Goal: Task Accomplishment & Management: Complete application form

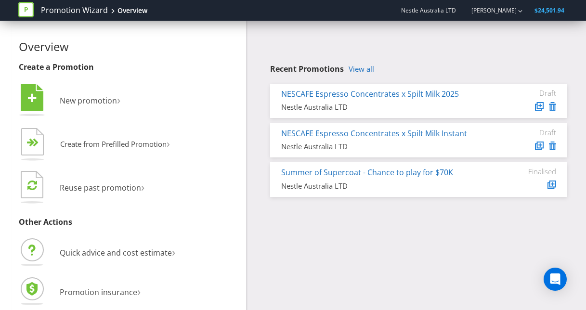
scroll to position [4, 0]
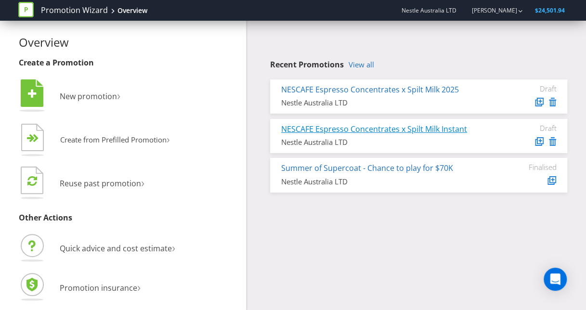
click at [379, 129] on link "NESCAFE Espresso Concentrates x Spilt Milk Instant" at bounding box center [374, 129] width 186 height 11
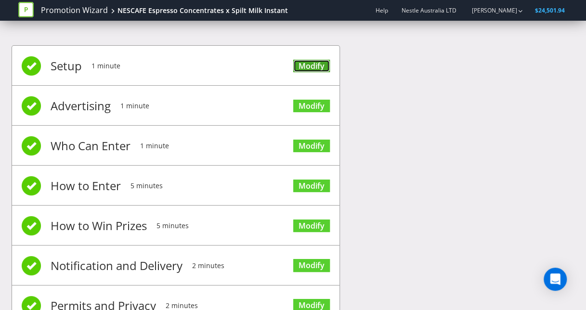
click at [314, 69] on link "Modify" at bounding box center [311, 66] width 37 height 13
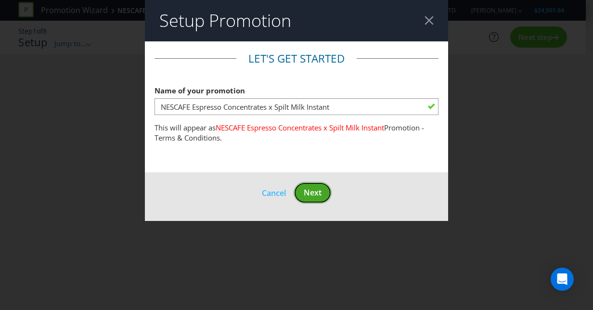
click at [321, 195] on span "Next" at bounding box center [313, 192] width 18 height 11
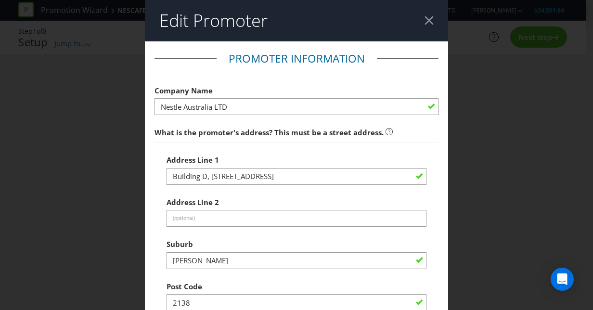
scroll to position [318, 0]
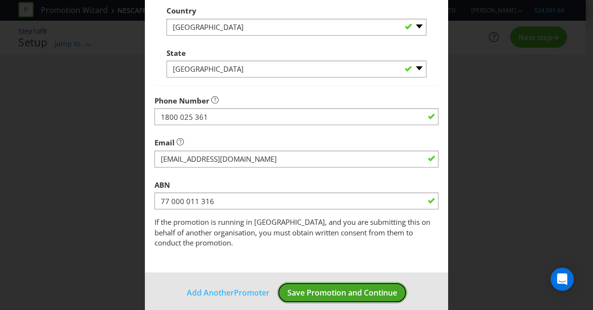
click at [355, 287] on span "Save Promotion and Continue" at bounding box center [342, 292] width 110 height 11
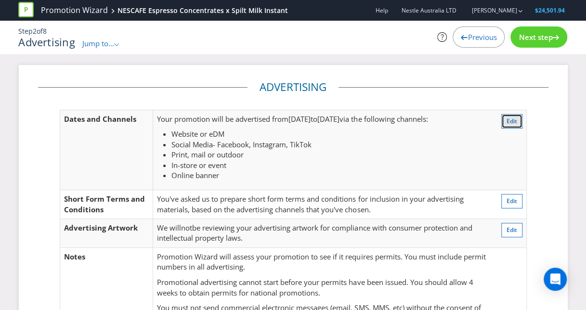
click at [514, 119] on span "Edit" at bounding box center [511, 121] width 11 height 8
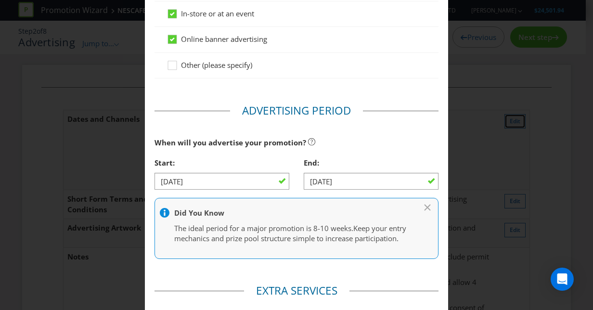
scroll to position [480, 0]
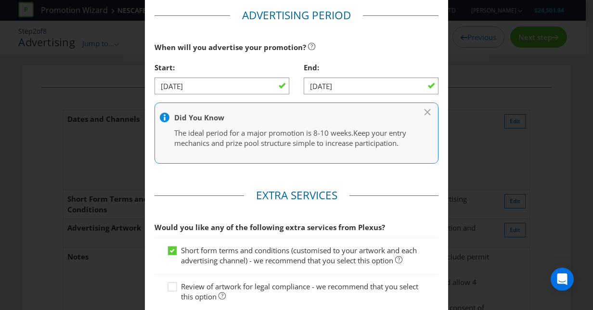
click at [233, 94] on div at bounding box center [221, 94] width 135 height 1
click at [318, 83] on input "[DATE]" at bounding box center [371, 85] width 135 height 17
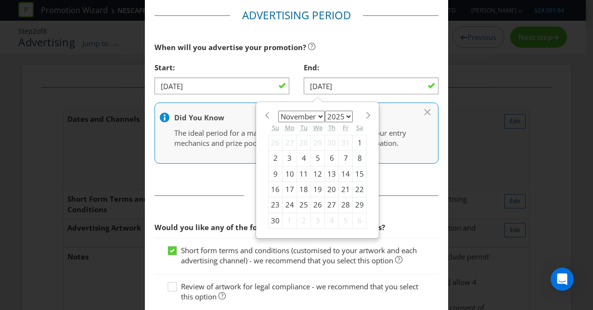
click at [272, 168] on div "9" at bounding box center [276, 173] width 14 height 15
type input "[DATE]"
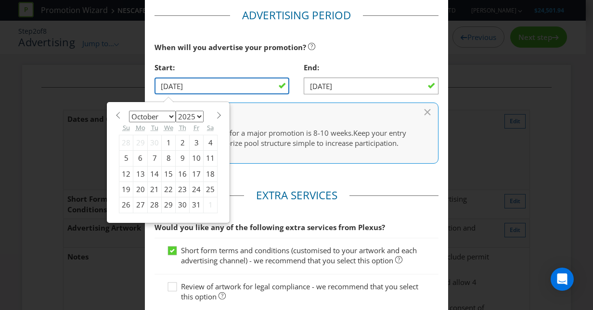
click at [201, 83] on input "[DATE]" at bounding box center [221, 85] width 135 height 17
click at [163, 175] on div "15" at bounding box center [169, 173] width 14 height 15
type input "[DATE]"
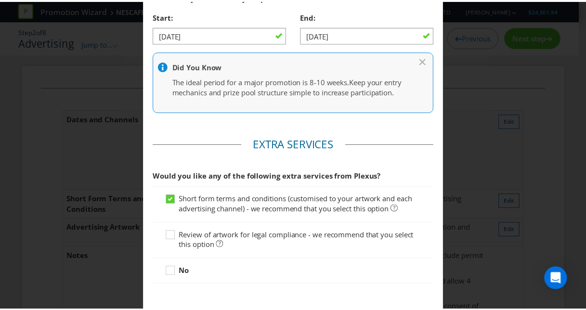
scroll to position [591, 0]
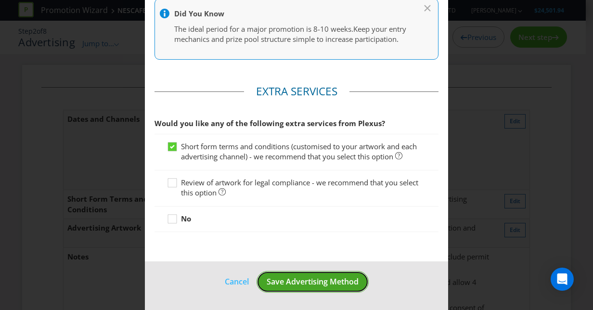
click at [327, 283] on span "Save Advertising Method" at bounding box center [313, 281] width 92 height 11
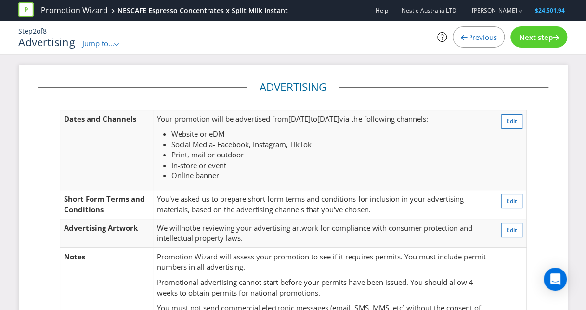
click at [535, 38] on span "Next step" at bounding box center [535, 37] width 34 height 10
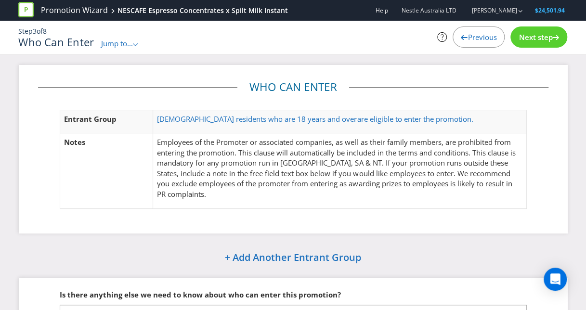
scroll to position [87, 0]
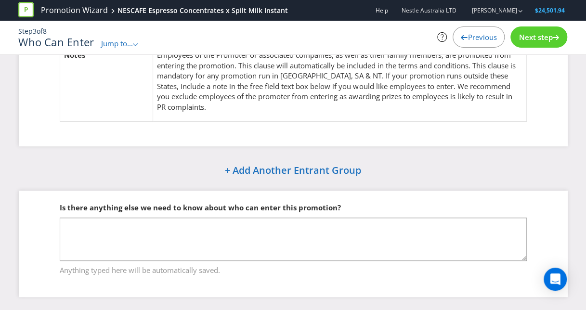
click at [538, 37] on span "Next step" at bounding box center [535, 37] width 34 height 10
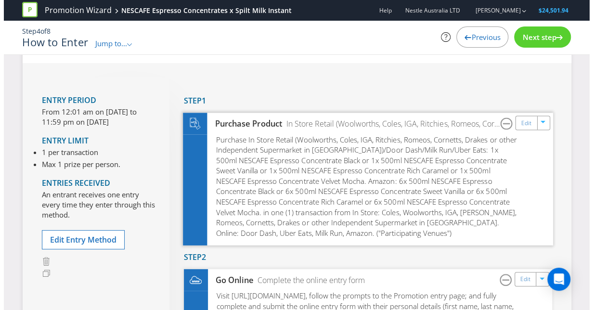
scroll to position [40, 0]
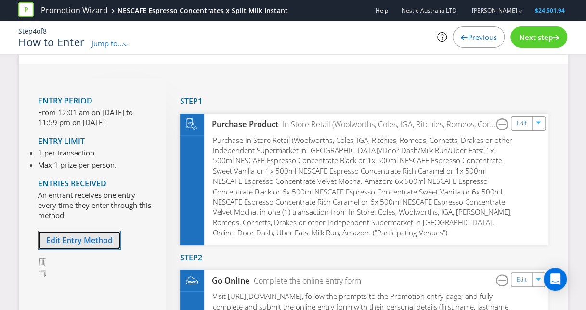
click at [93, 241] on span "Edit Entry Method" at bounding box center [79, 240] width 66 height 11
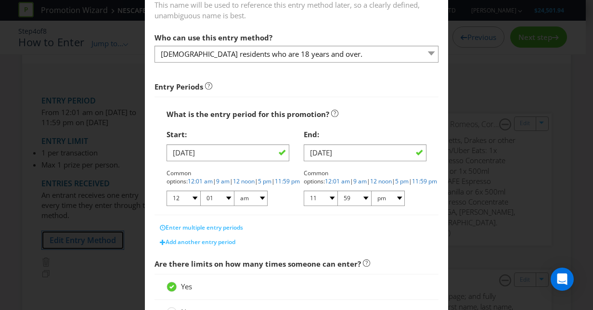
scroll to position [90, 0]
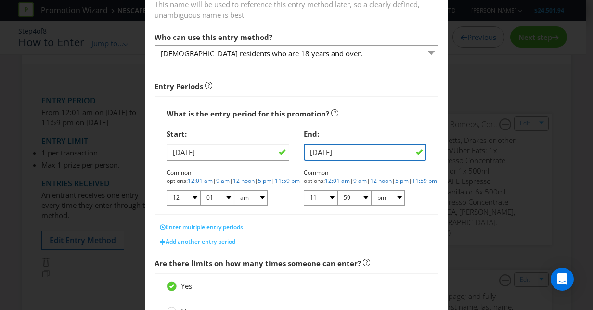
click at [328, 158] on input "[DATE]" at bounding box center [365, 152] width 123 height 17
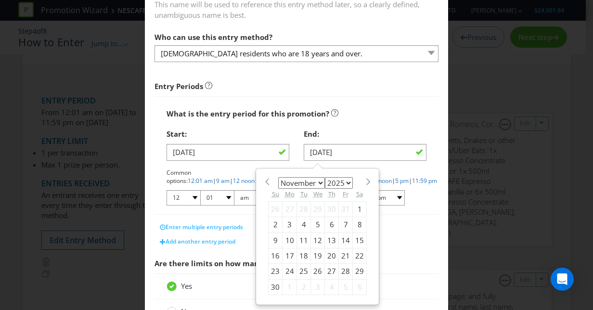
click at [269, 239] on div "9" at bounding box center [276, 239] width 14 height 15
type input "[DATE]"
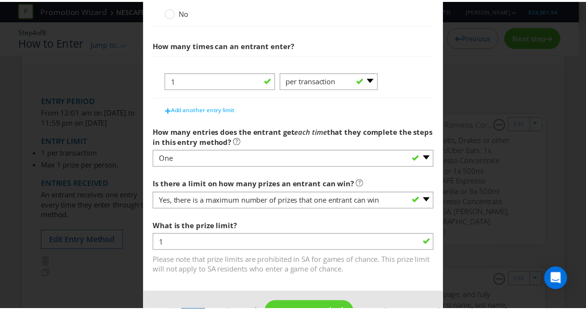
scroll to position [417, 0]
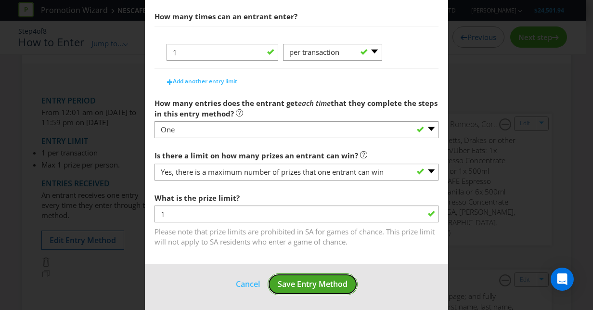
click at [316, 283] on span "Save Entry Method" at bounding box center [313, 284] width 70 height 11
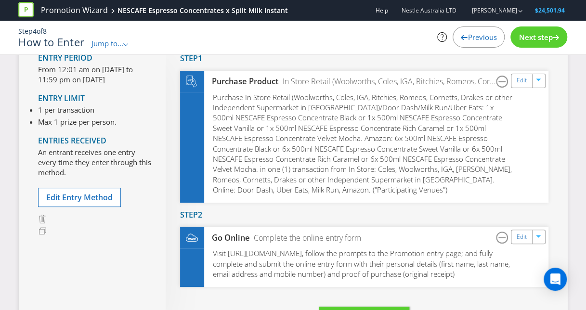
scroll to position [83, 0]
click at [549, 38] on span "Next step" at bounding box center [535, 37] width 34 height 10
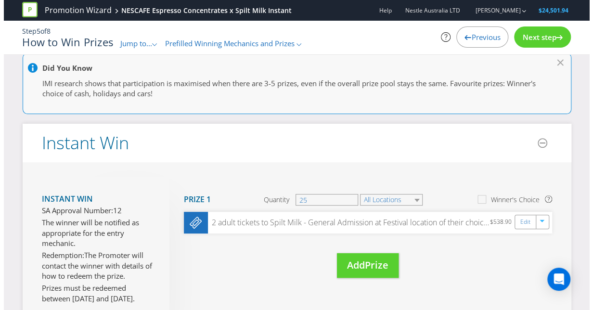
scroll to position [108, 0]
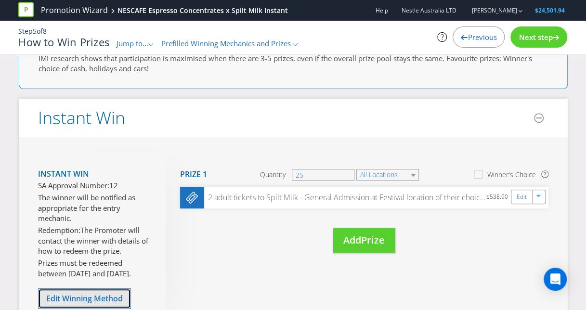
click at [102, 290] on button "Edit Winning Method" at bounding box center [84, 298] width 93 height 20
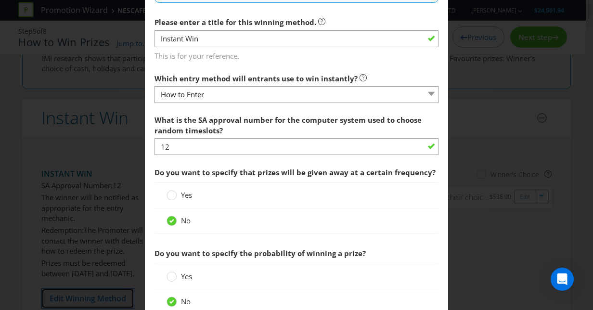
scroll to position [306, 0]
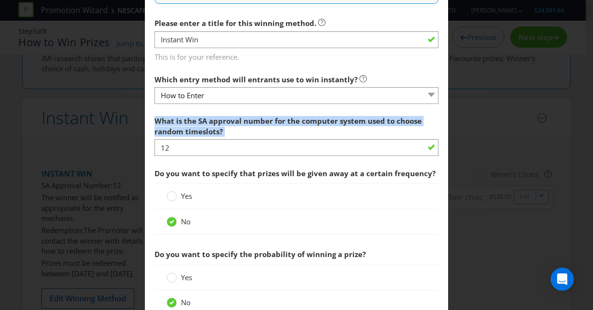
drag, startPoint x: 233, startPoint y: 129, endPoint x: 148, endPoint y: 116, distance: 86.3
click at [148, 116] on main "How to Enter How will the winners be selected? Draw Judging Gift with Purchase …" at bounding box center [296, 185] width 303 height 900
copy label "What is the SA approval number for the computer system used to choose random ti…"
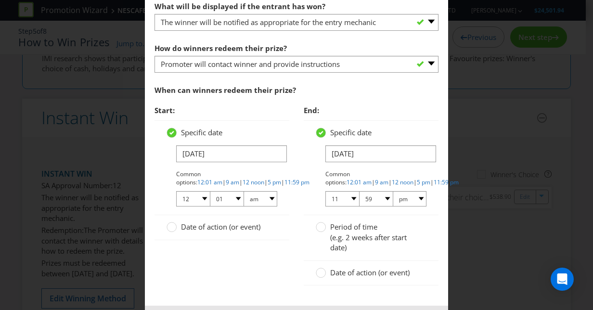
scroll to position [636, 0]
click at [344, 151] on input "[DATE]" at bounding box center [380, 153] width 111 height 17
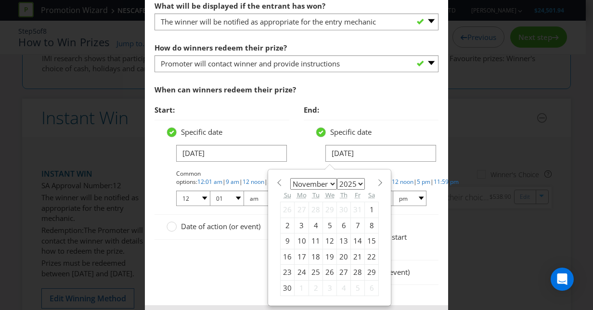
click at [283, 238] on div "9" at bounding box center [288, 240] width 14 height 15
type input "[DATE]"
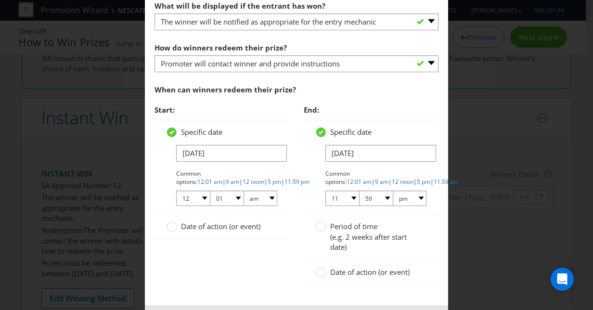
click at [255, 266] on div "Start: Specific date [DATE] Common options: 12:01 am | 9 am | 12 noon | 5 pm | …" at bounding box center [296, 197] width 298 height 195
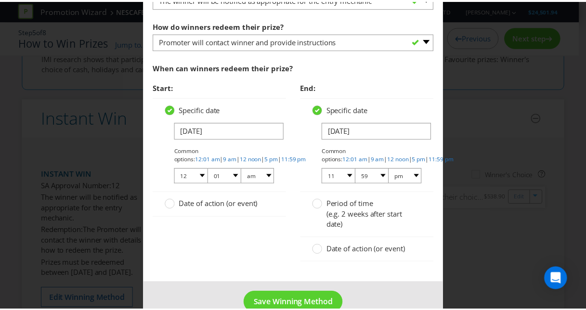
scroll to position [659, 0]
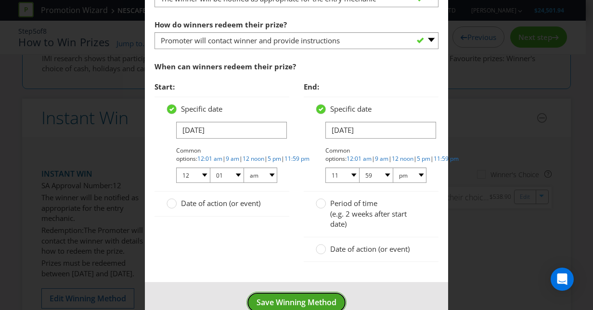
click at [303, 301] on span "Save Winning Method" at bounding box center [297, 302] width 80 height 11
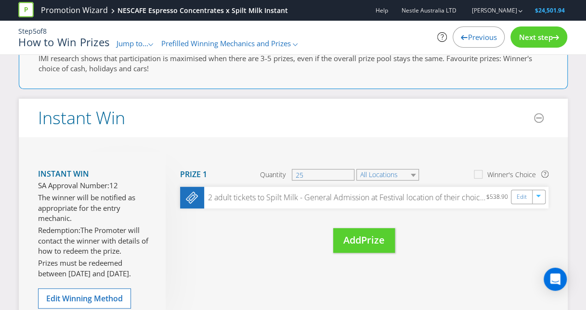
click at [535, 38] on span "Next step" at bounding box center [535, 37] width 34 height 10
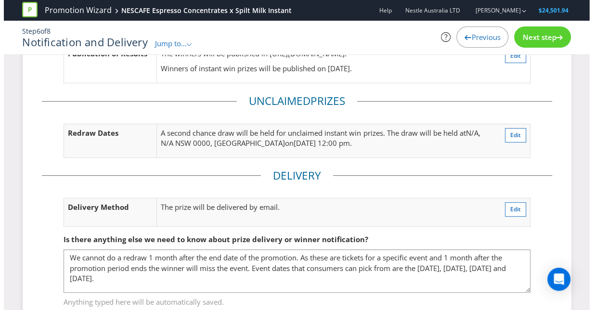
scroll to position [109, 0]
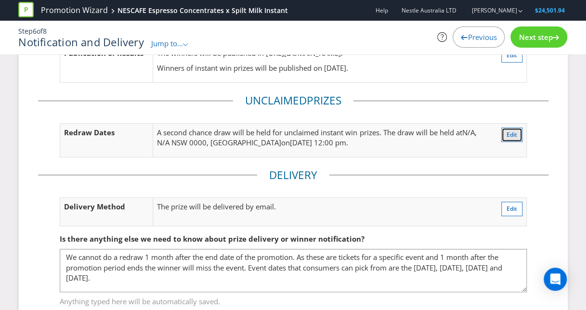
click at [516, 135] on span "Edit" at bounding box center [511, 134] width 11 height 8
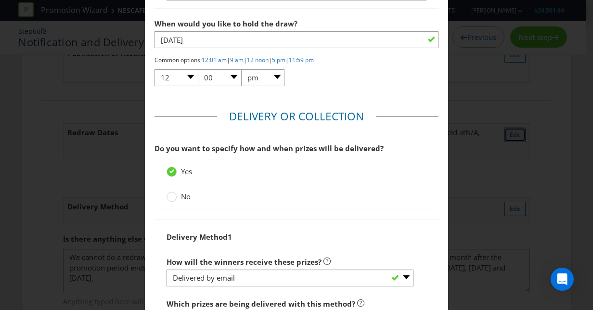
scroll to position [1243, 0]
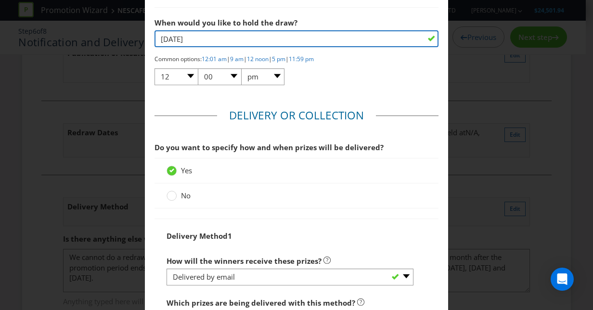
click at [248, 39] on input "[DATE]" at bounding box center [296, 38] width 284 height 17
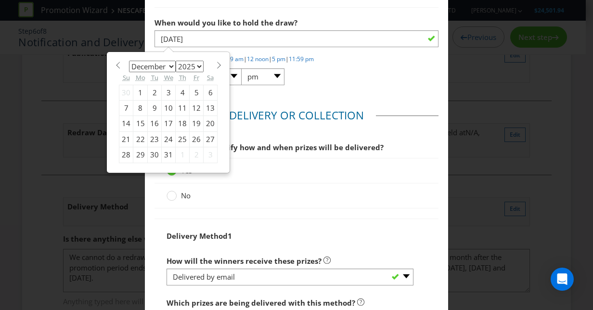
click at [136, 108] on div "8" at bounding box center [140, 108] width 14 height 15
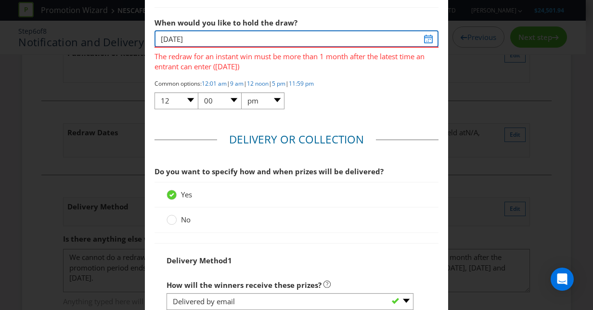
click at [240, 38] on input "[DATE]" at bounding box center [296, 38] width 284 height 17
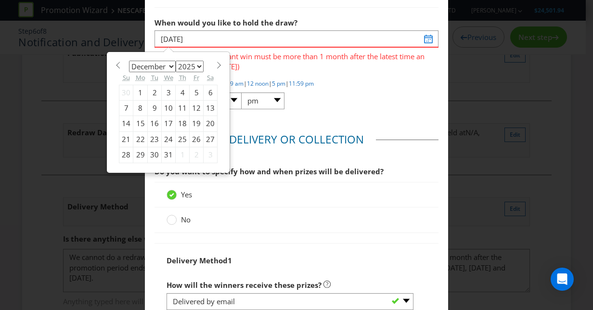
click at [162, 106] on div "10" at bounding box center [169, 108] width 14 height 15
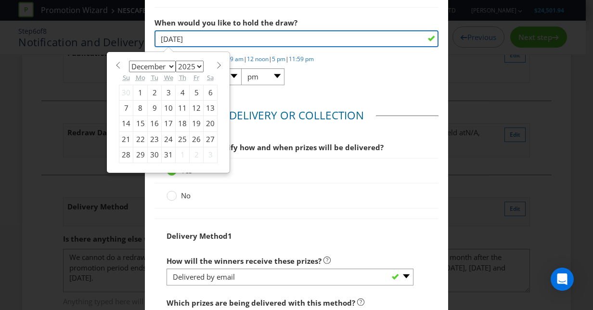
click at [206, 30] on input "[DATE]" at bounding box center [296, 38] width 284 height 17
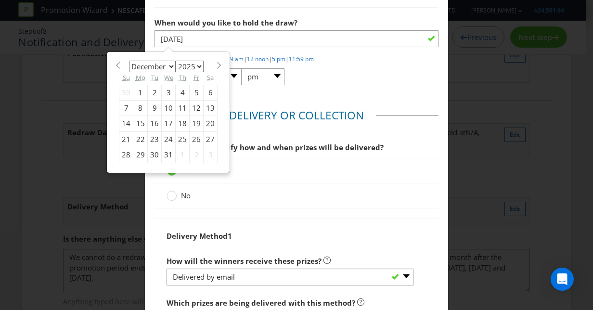
click at [148, 103] on div "9" at bounding box center [155, 108] width 14 height 15
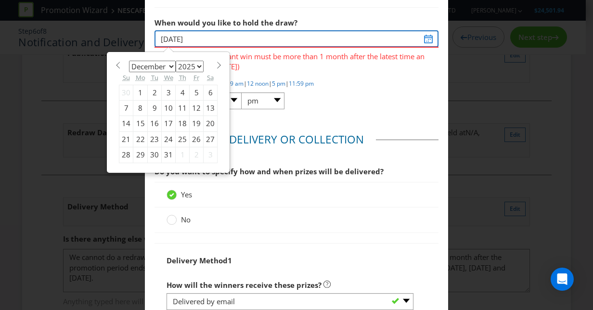
click at [233, 34] on input "[DATE]" at bounding box center [296, 38] width 284 height 17
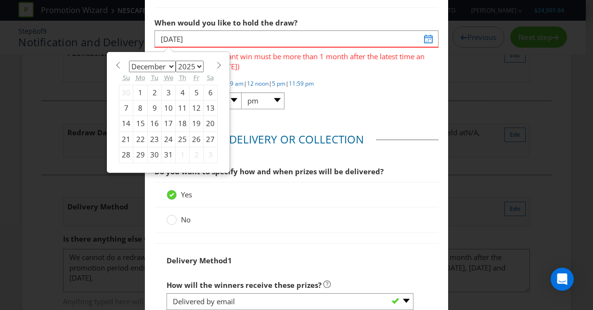
click at [162, 106] on div "10" at bounding box center [169, 108] width 14 height 15
type input "[DATE]"
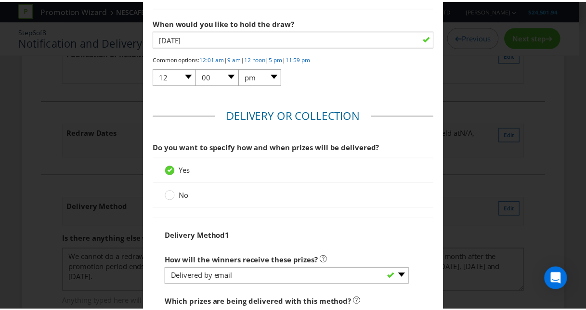
scroll to position [1425, 0]
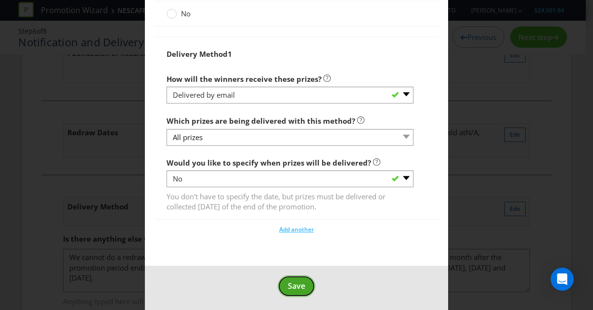
click at [288, 281] on span "Save" at bounding box center [296, 286] width 17 height 11
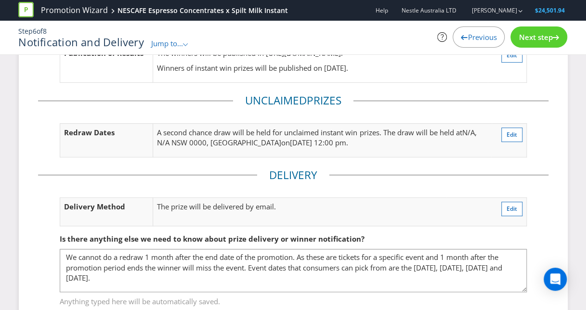
scroll to position [139, 0]
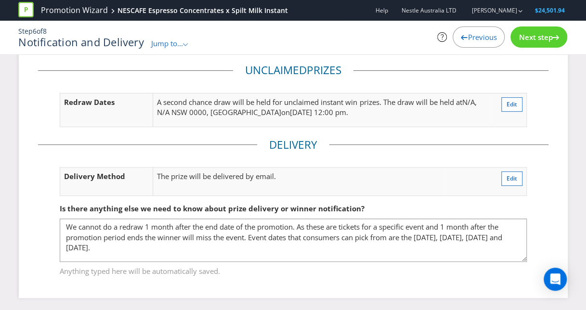
click at [536, 41] on span "Next step" at bounding box center [535, 37] width 34 height 10
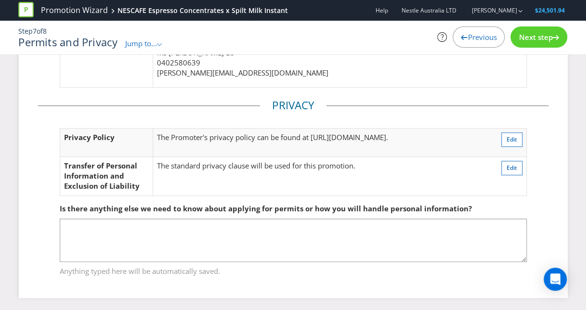
scroll to position [328, 0]
click at [523, 41] on span "Next step" at bounding box center [535, 37] width 34 height 10
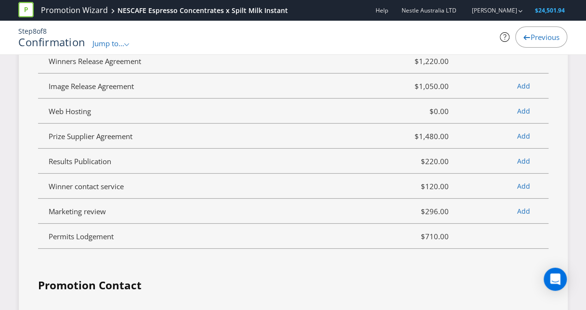
scroll to position [2865, 0]
